Goal: Navigation & Orientation: Find specific page/section

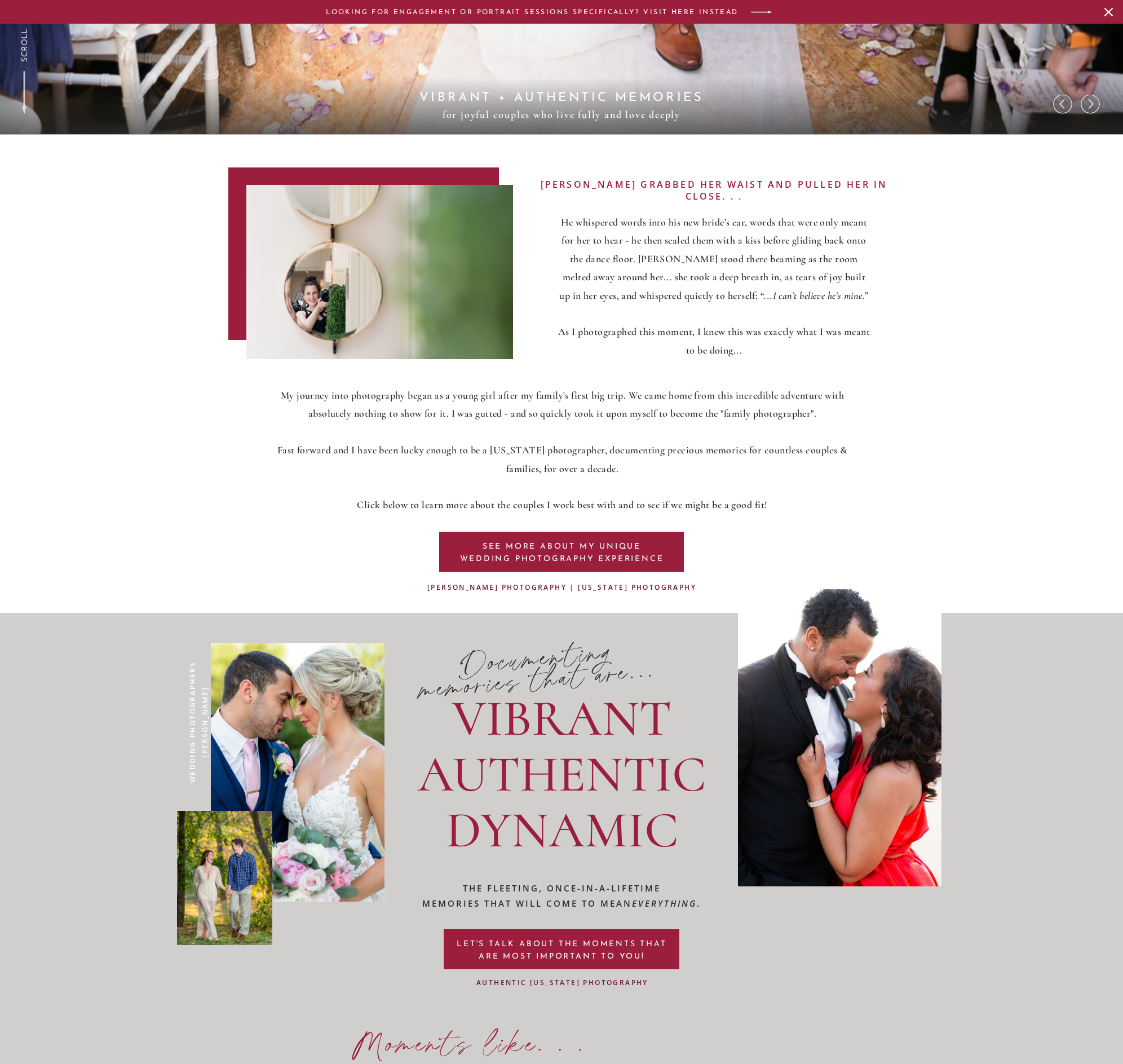
scroll to position [959, 0]
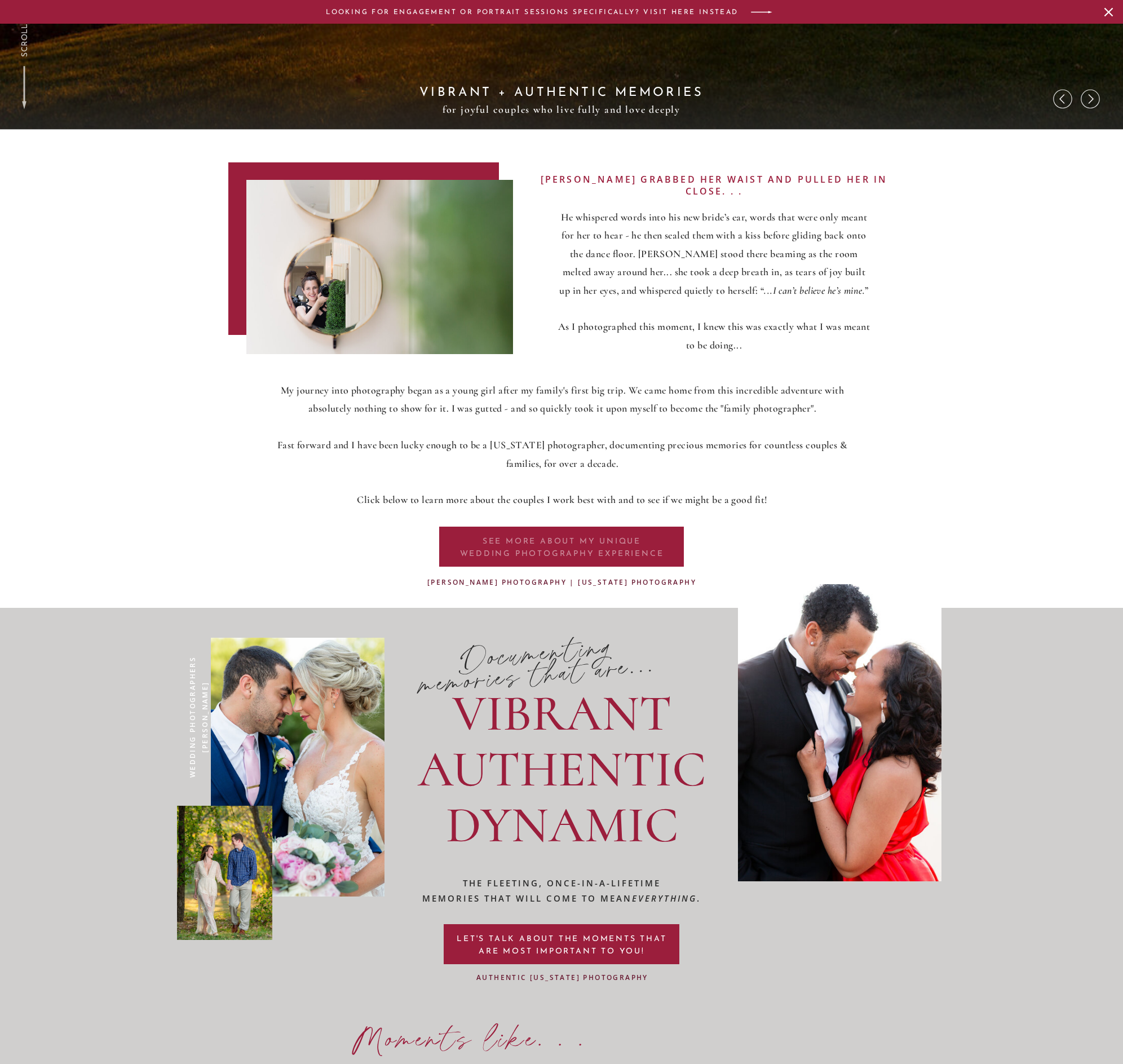
click at [554, 542] on p "SEE MORE ABOUT my unique WEDDING PHOTOGRAPHY EXPERIENCE" at bounding box center [561, 546] width 210 height 22
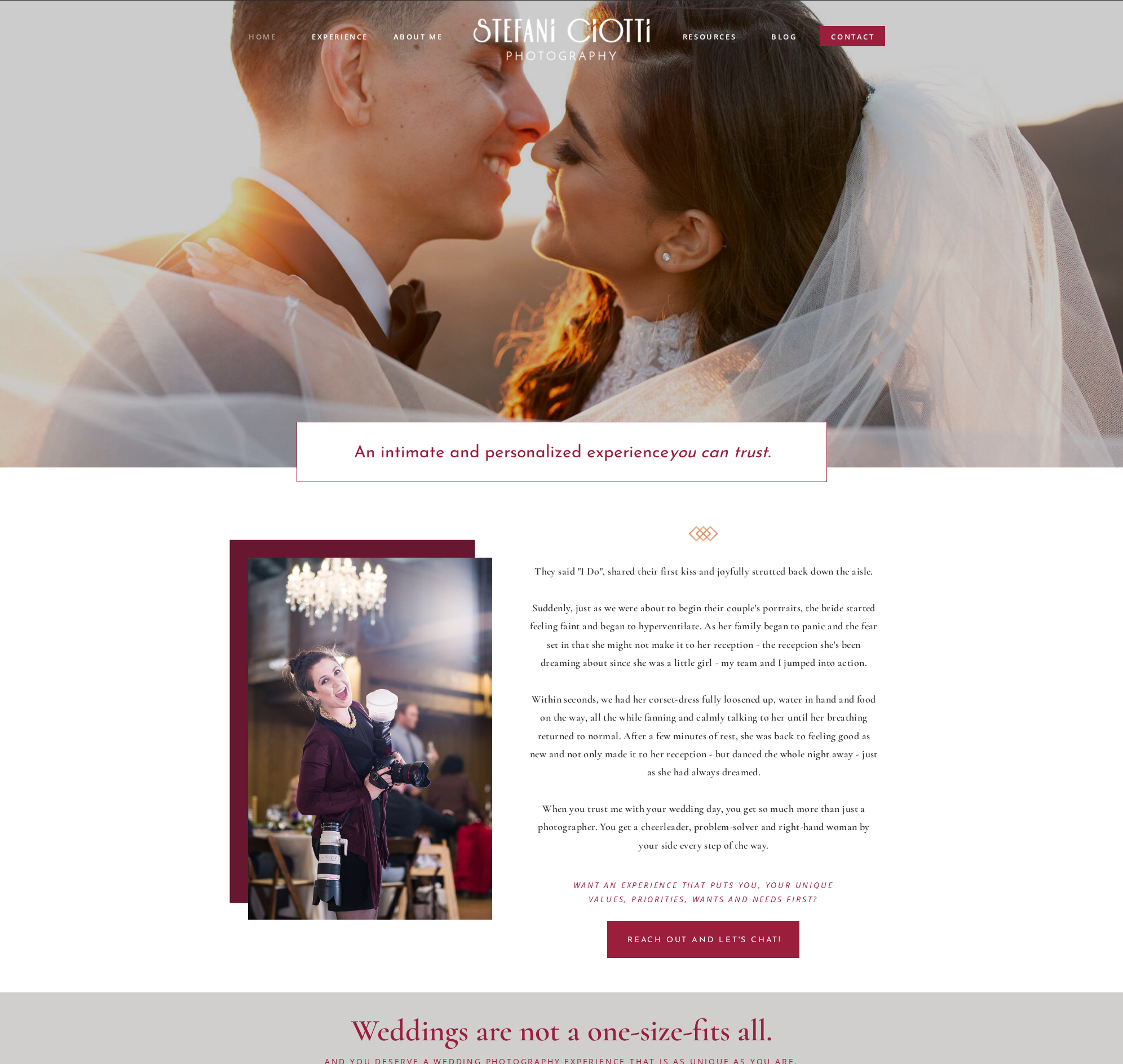
click at [260, 36] on nav "Home" at bounding box center [261, 37] width 27 height 10
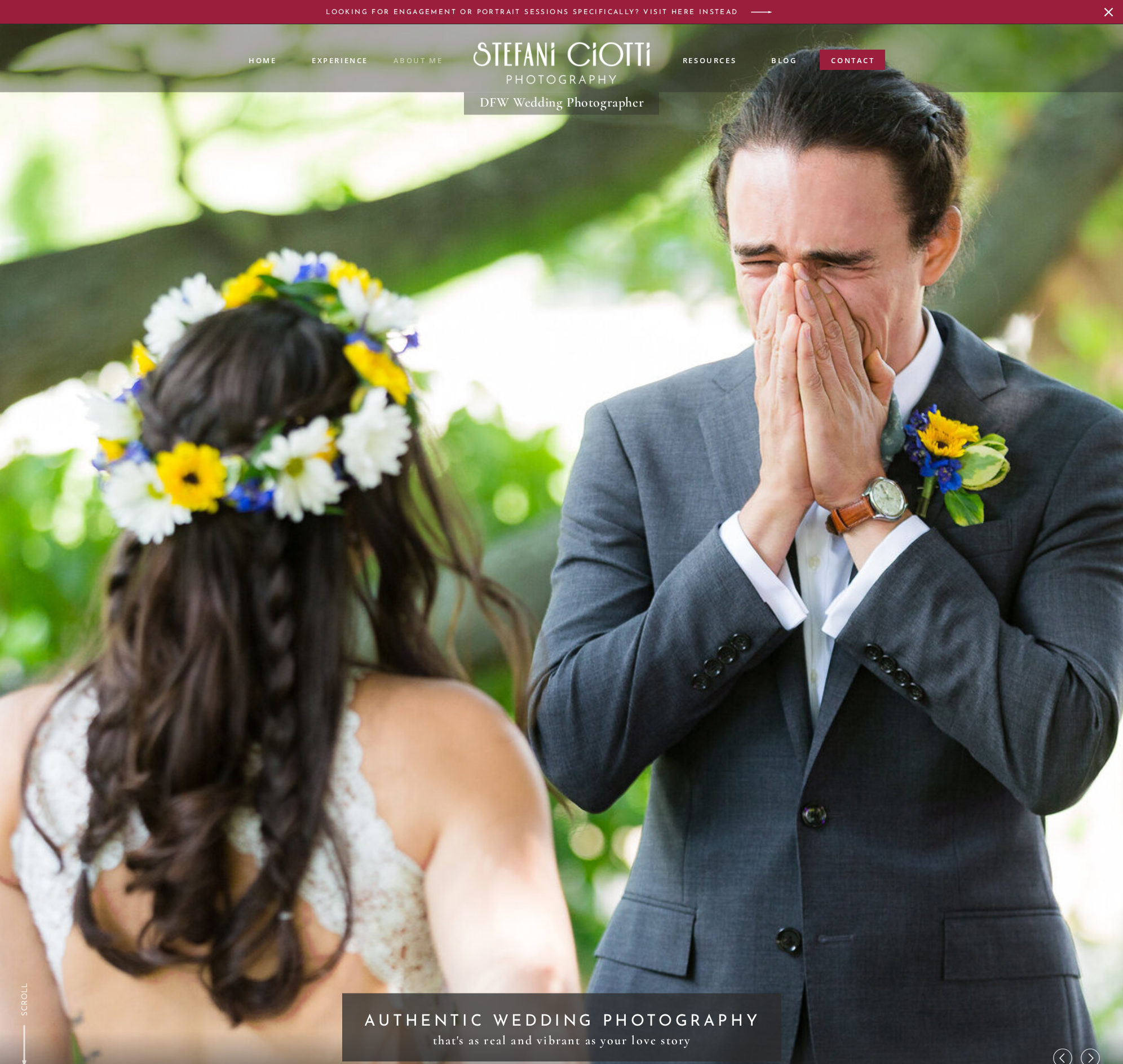
click at [416, 58] on nav "ABOUT ME" at bounding box center [418, 60] width 51 height 10
